Goal: Information Seeking & Learning: Learn about a topic

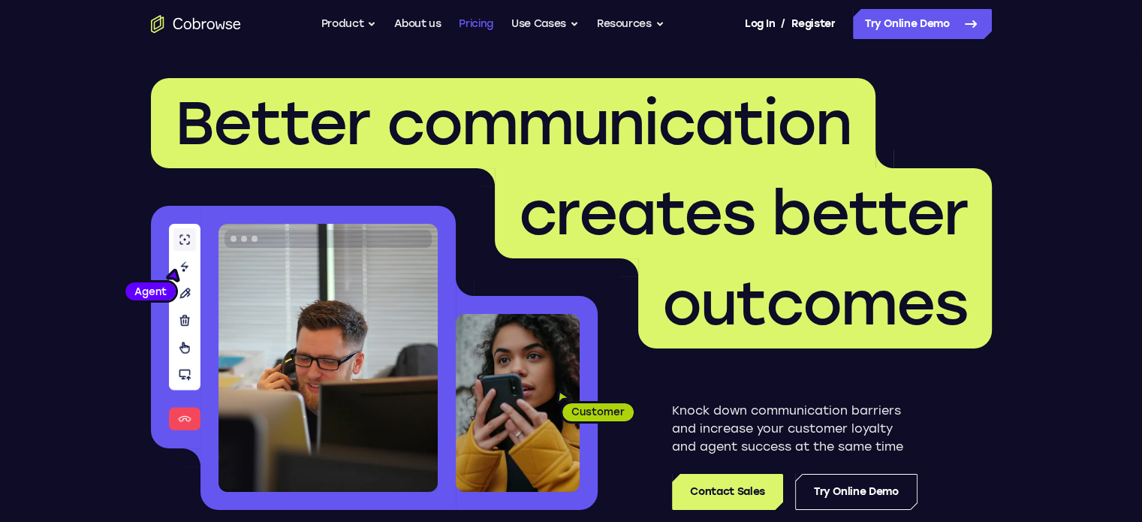
click at [481, 17] on link "Pricing" at bounding box center [476, 24] width 35 height 30
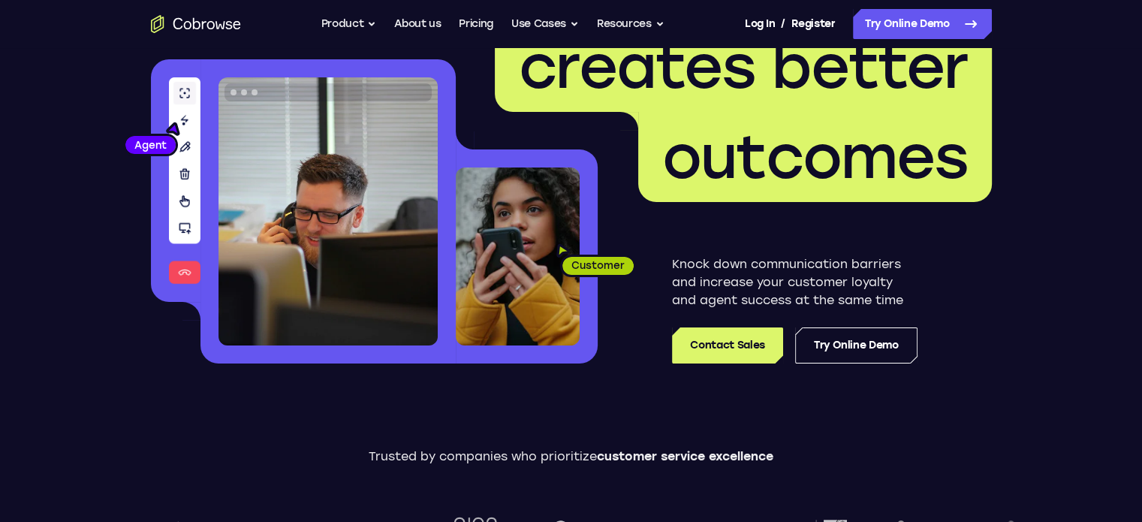
scroll to position [150, 0]
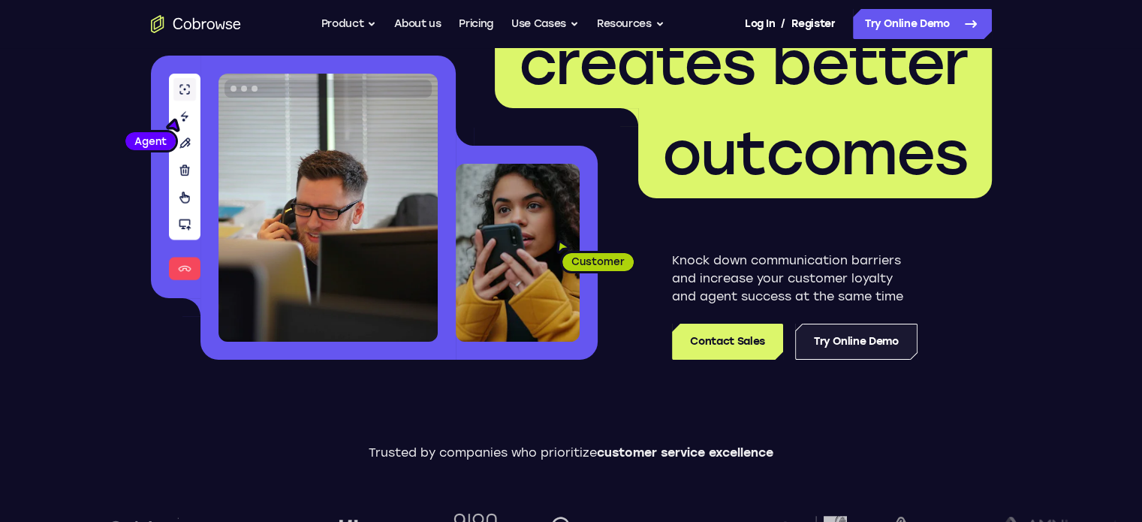
click at [855, 337] on link "Try Online Demo" at bounding box center [856, 342] width 122 height 36
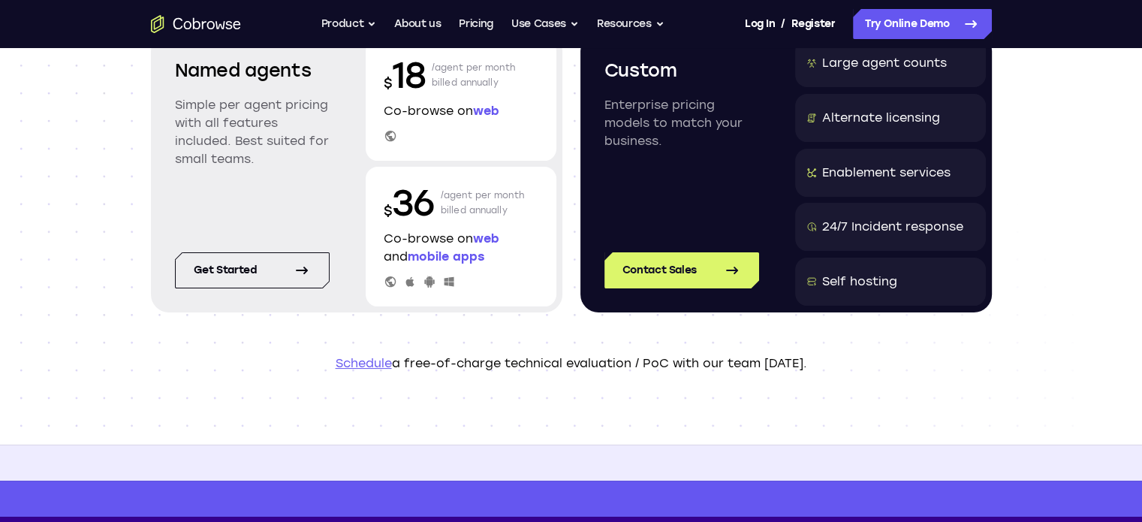
scroll to position [75, 0]
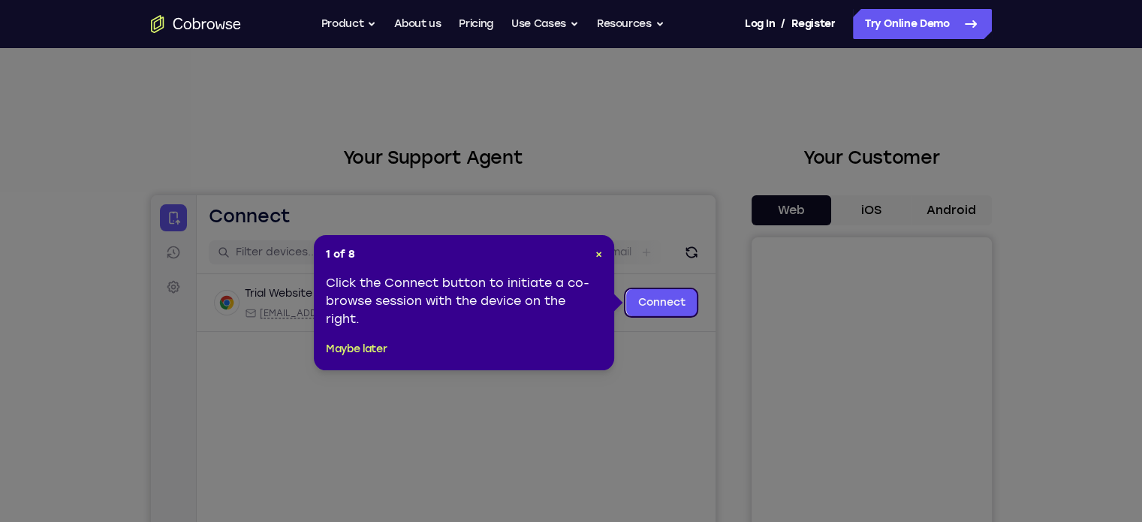
click at [592, 258] on header "1 of 8 ×" at bounding box center [464, 254] width 276 height 15
click at [600, 255] on span "×" at bounding box center [598, 254] width 7 height 13
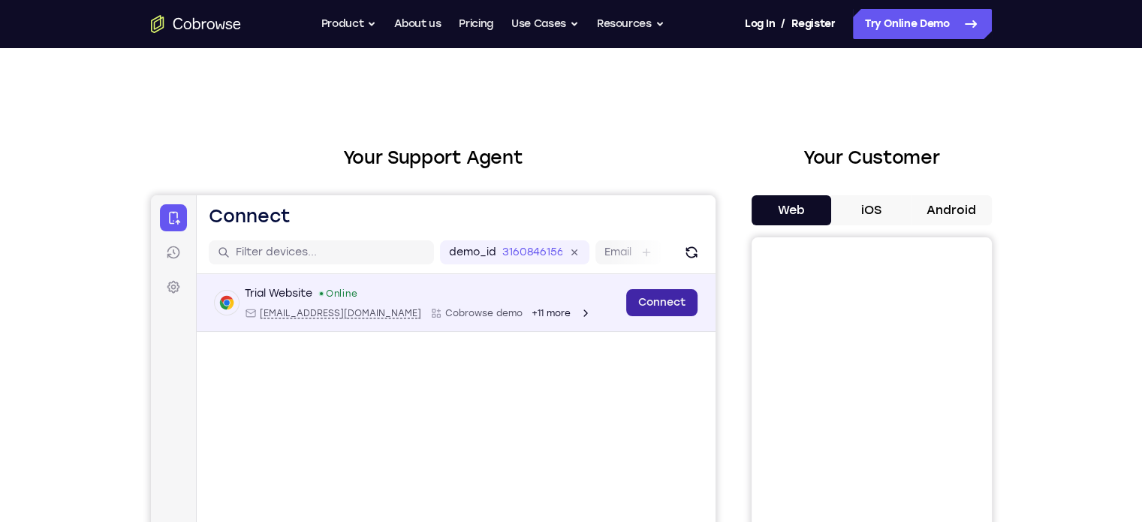
click at [653, 307] on link "Connect" at bounding box center [661, 302] width 71 height 27
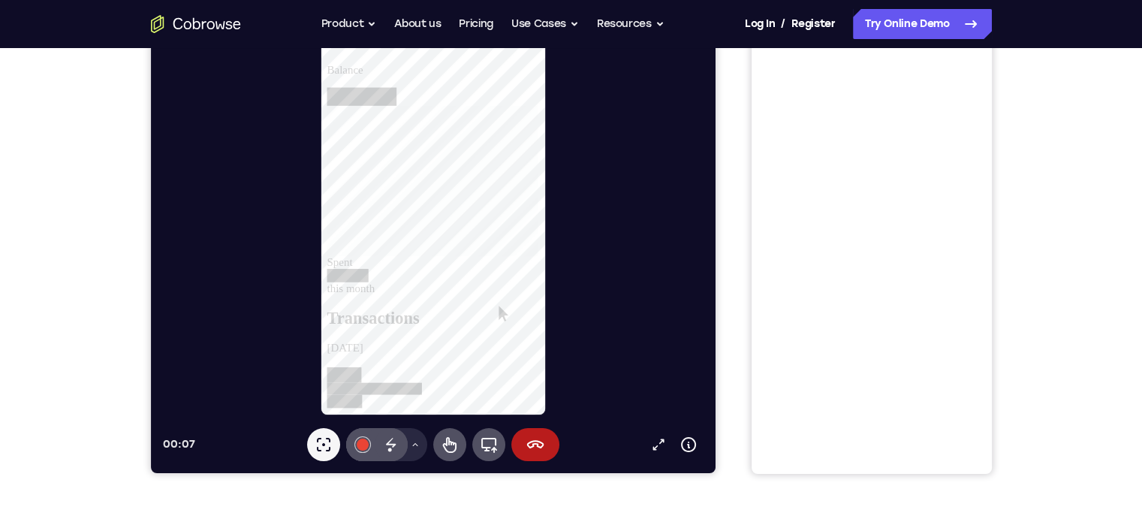
scroll to position [1126, 0]
click at [659, 438] on icon at bounding box center [657, 444] width 15 height 15
click at [448, 444] on icon at bounding box center [449, 445] width 14 height 16
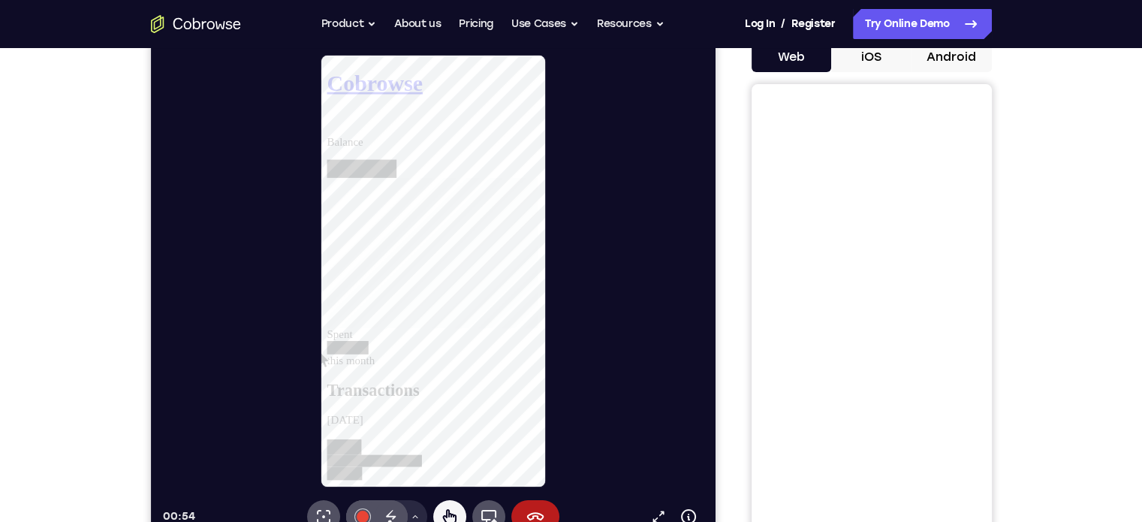
scroll to position [75, 0]
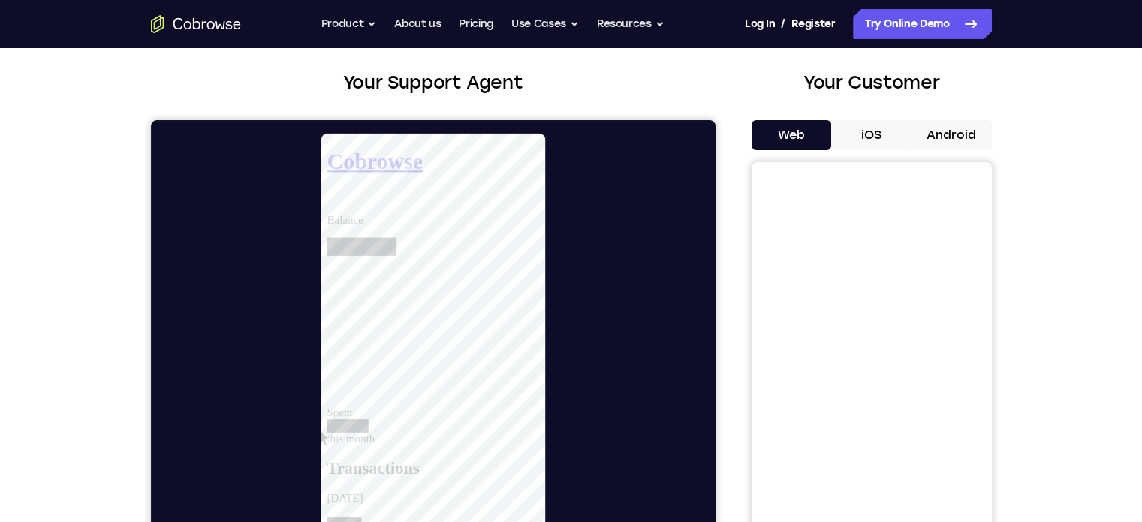
click at [371, 438] on div at bounding box center [349, 445] width 44 height 14
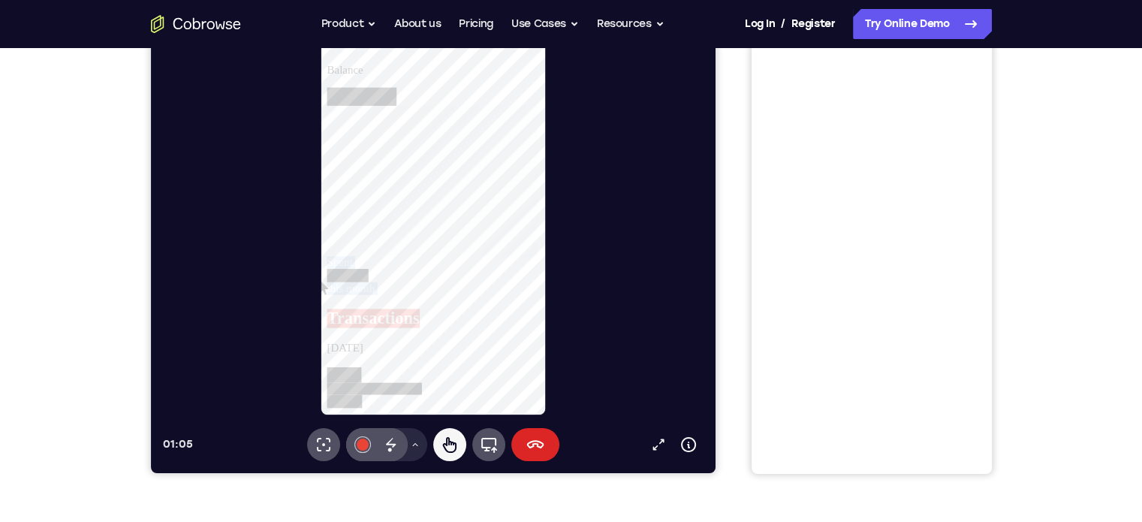
click at [538, 443] on icon at bounding box center [535, 445] width 18 height 18
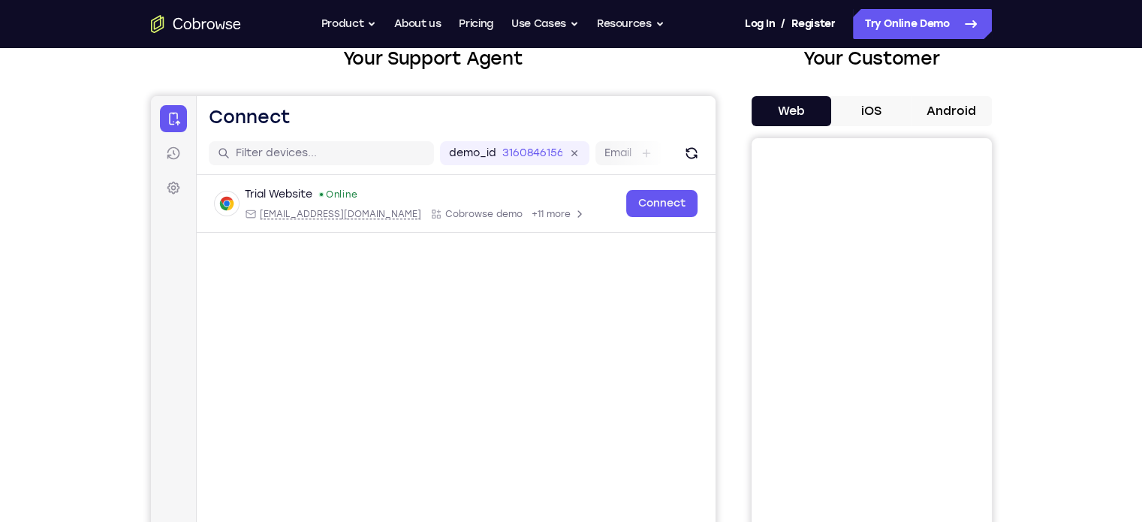
scroll to position [75, 0]
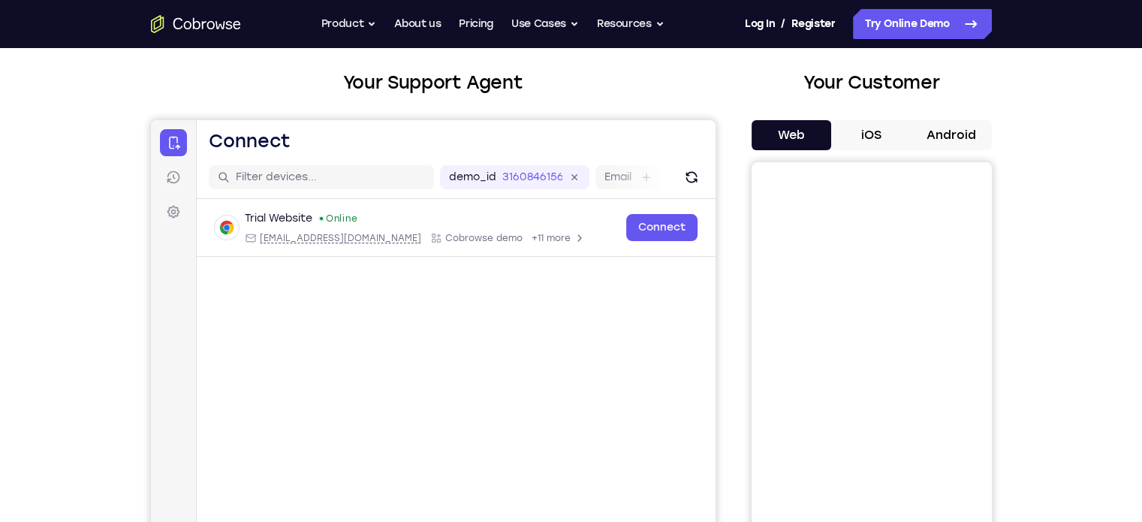
click at [231, 32] on icon "Go to the home page" at bounding box center [196, 24] width 90 height 18
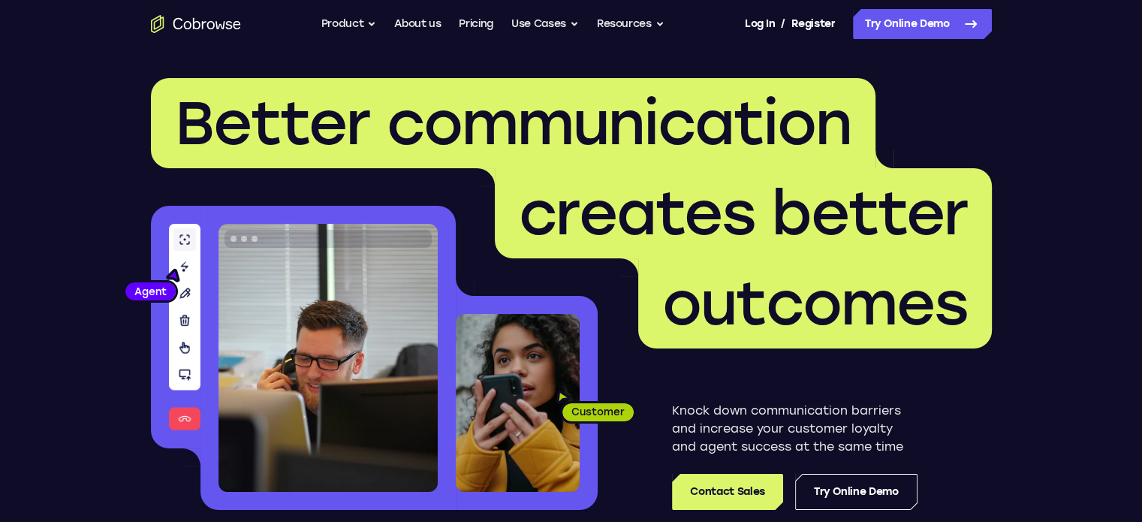
click at [231, 30] on icon "Go to the home page" at bounding box center [196, 24] width 90 height 18
click at [478, 25] on link "Pricing" at bounding box center [476, 24] width 35 height 30
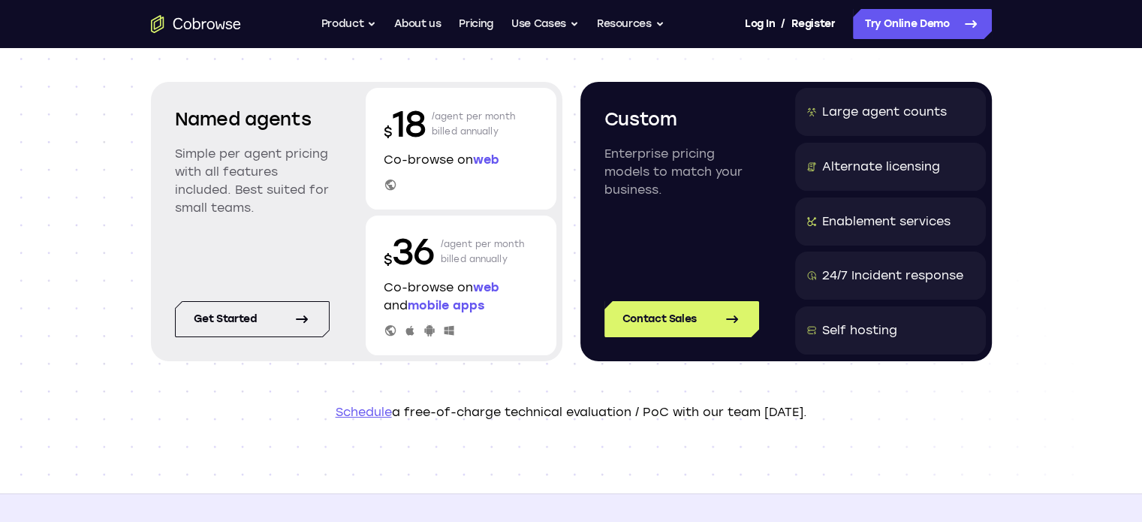
scroll to position [150, 0]
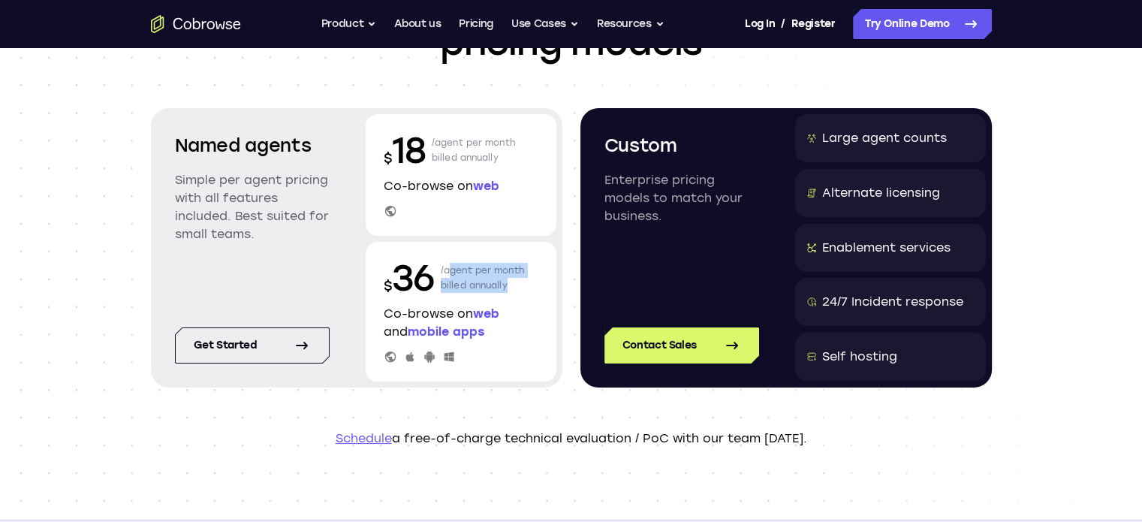
drag, startPoint x: 444, startPoint y: 269, endPoint x: 508, endPoint y: 285, distance: 65.9
click at [508, 285] on p "/agent per month billed annually" at bounding box center [483, 278] width 84 height 48
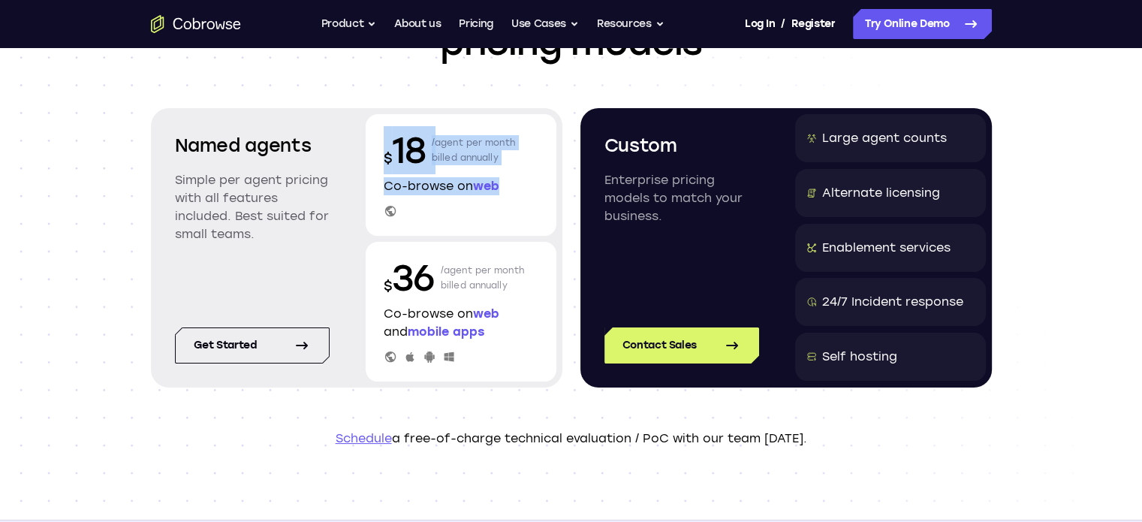
drag, startPoint x: 385, startPoint y: 147, endPoint x: 524, endPoint y: 194, distance: 146.5
click at [524, 194] on div "$ 18 /agent per month billed annually Co-browse on web" at bounding box center [461, 175] width 191 height 122
